Goal: Navigation & Orientation: Go to known website

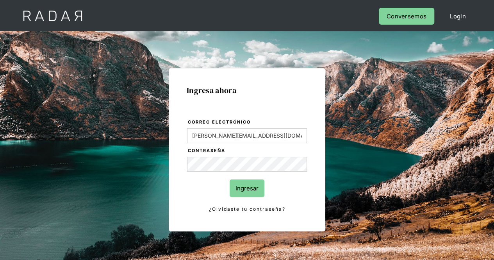
click at [250, 182] on input "Ingresar" at bounding box center [247, 188] width 35 height 18
